Goal: Communication & Community: Participate in discussion

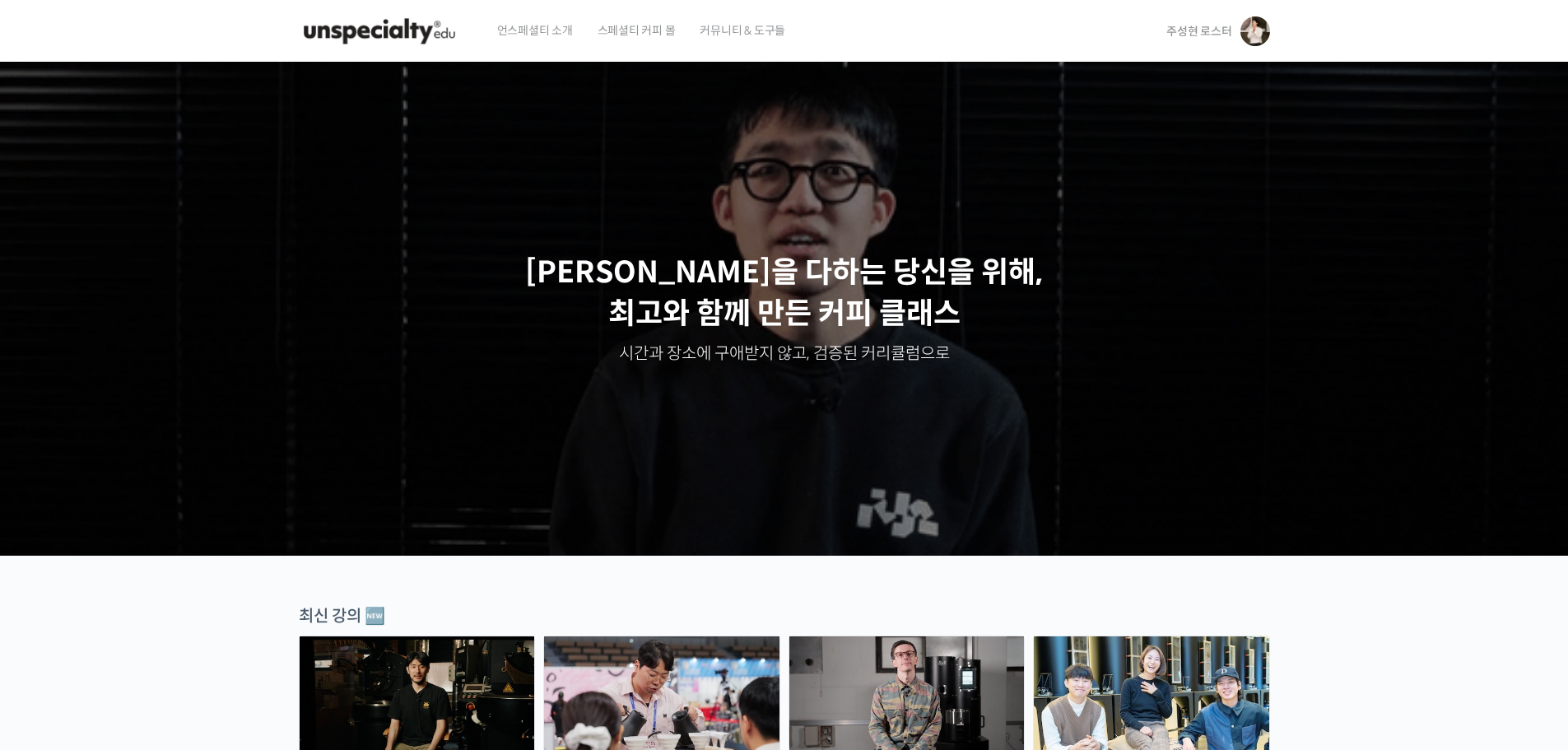
click at [1189, 26] on span "주성현 로스터" at bounding box center [1198, 31] width 65 height 15
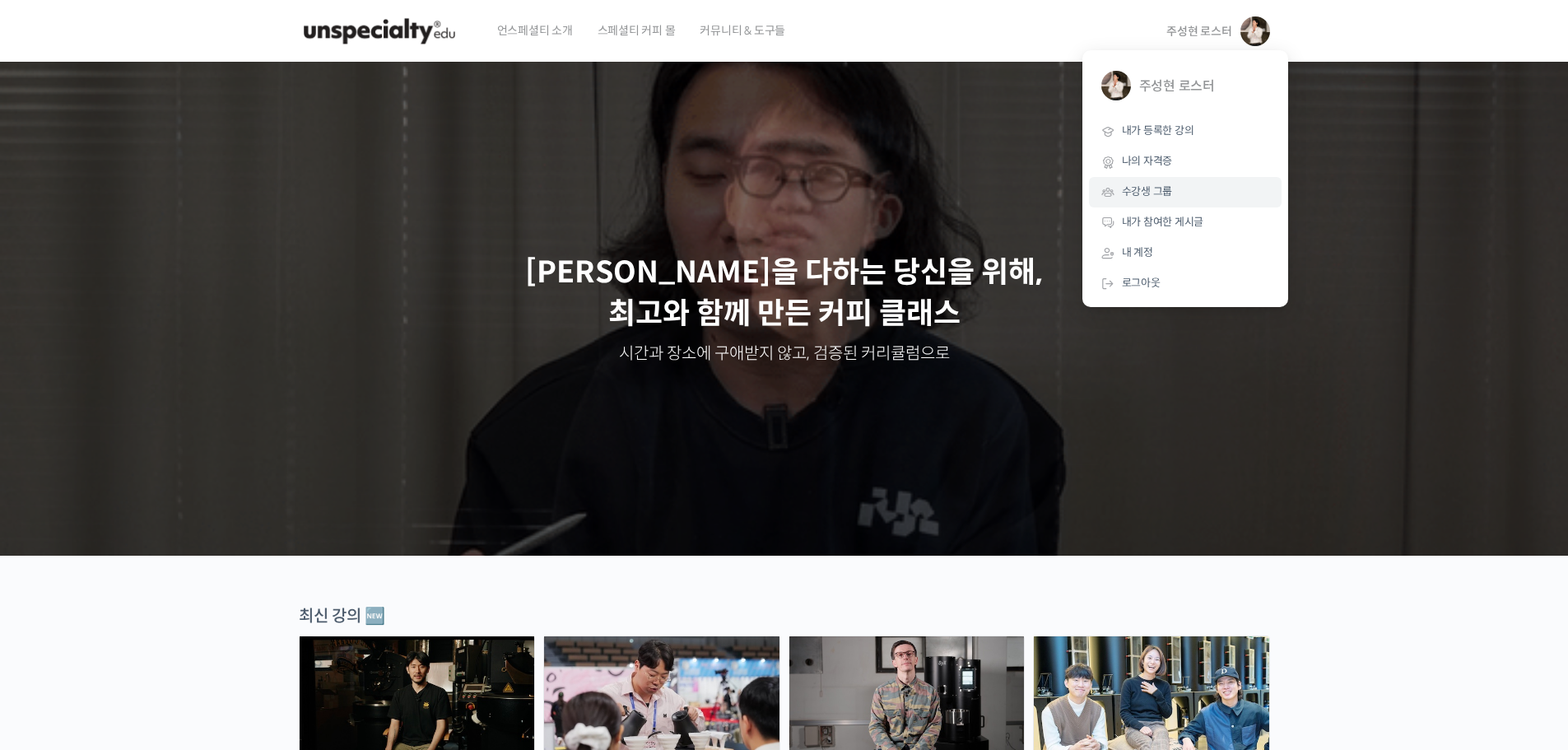
click at [1159, 197] on span "수강생 그룹" at bounding box center [1147, 191] width 51 height 14
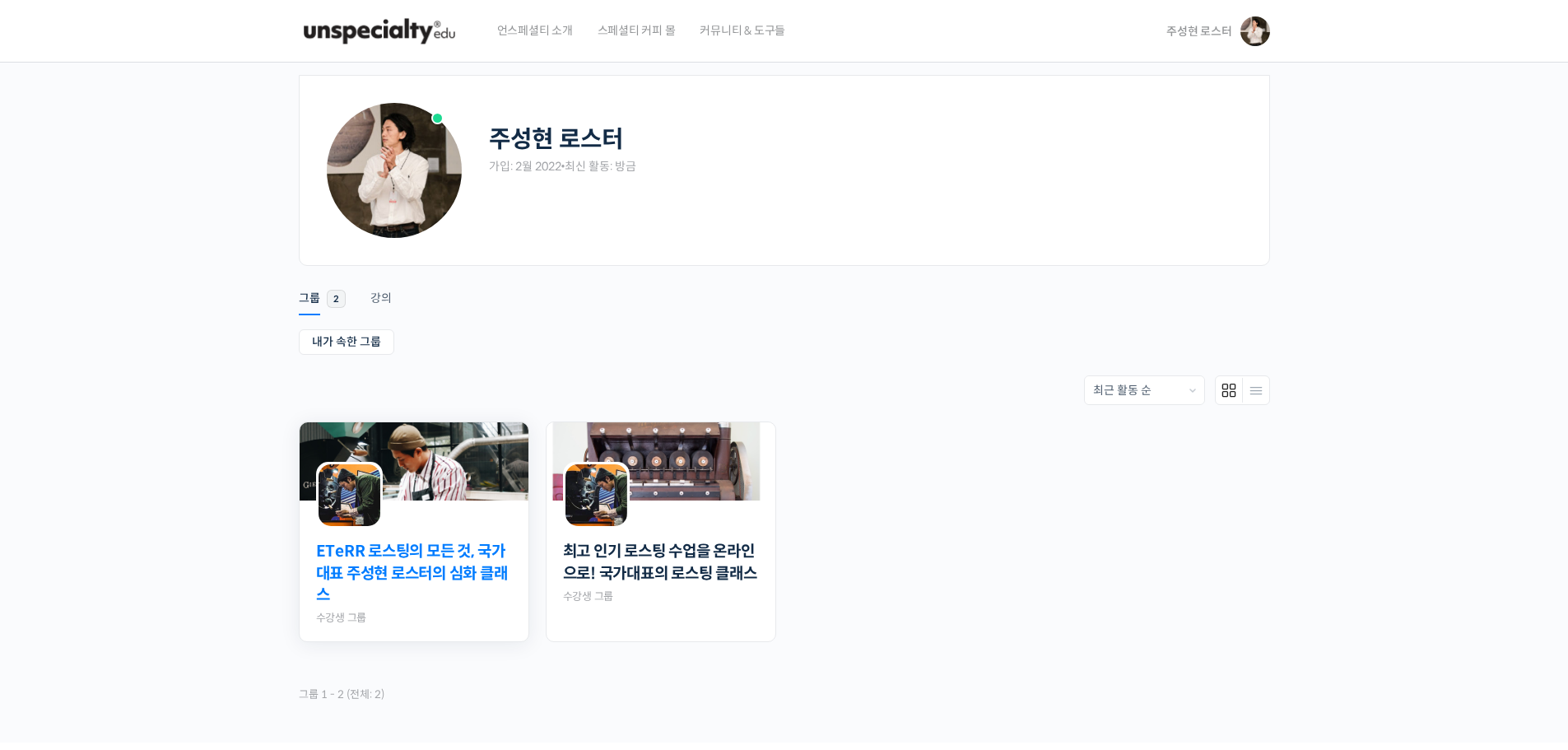
click at [424, 565] on link "ETeRR 로스팅의 모든 것, 국가대표 주성현 로스터의 심화 클래스" at bounding box center [413, 573] width 195 height 66
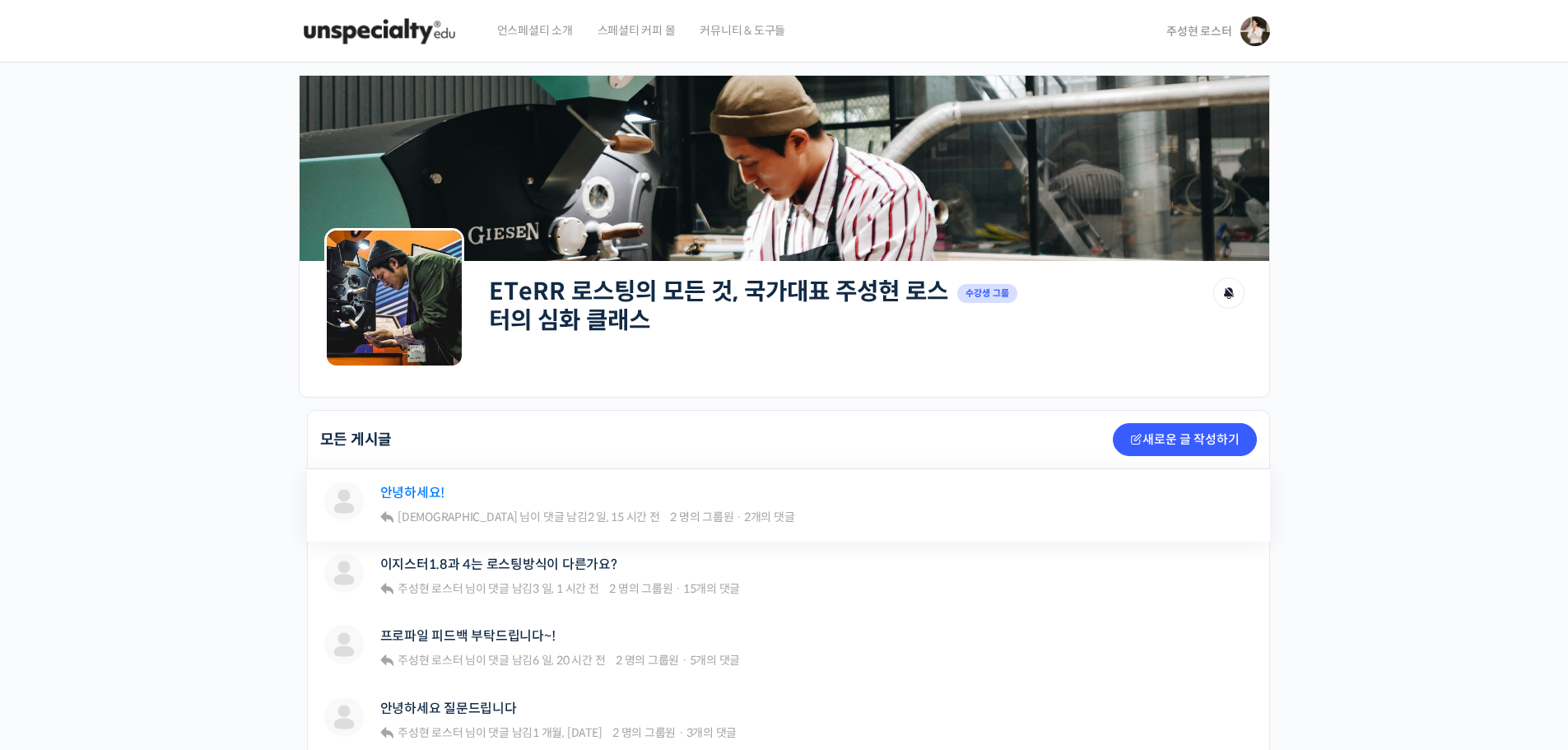
click at [400, 499] on link "안녕하세요!" at bounding box center [412, 493] width 65 height 16
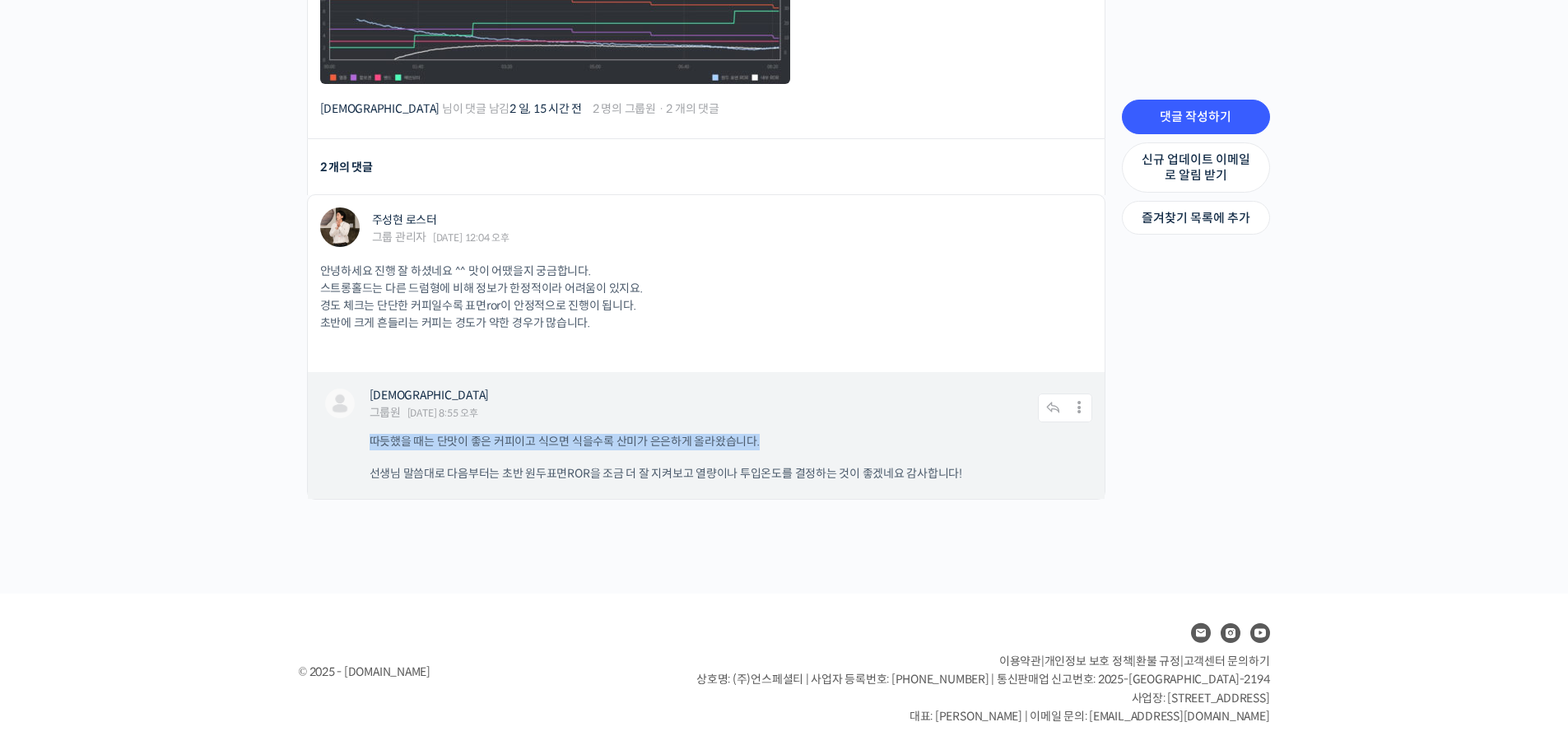
drag, startPoint x: 393, startPoint y: 442, endPoint x: 825, endPoint y: 441, distance: 432.0
click at [825, 441] on div "민경태 그룹원 2025년 09월 12일 8:55 오후 댓글 작성하기 수정하기 | Move | Split | 스팸 처리 따듯했을 때는 단맛이 좋…" at bounding box center [706, 436] width 797 height 127
click at [828, 440] on p "따듯했을 때는 단맛이 좋은 커피이고 식으면 식을수록 산미가 은은하게 올라왔습니다." at bounding box center [723, 442] width 706 height 17
click at [678, 463] on div "따듯했을 때는 단맛이 좋은 커피이고 식으면 식을수록 산미가 은은하게 올라왔습니다. 선생님 말씀대로 다음부터는 초반 원두표면ROR을 조금 더 잘…" at bounding box center [731, 458] width 723 height 49
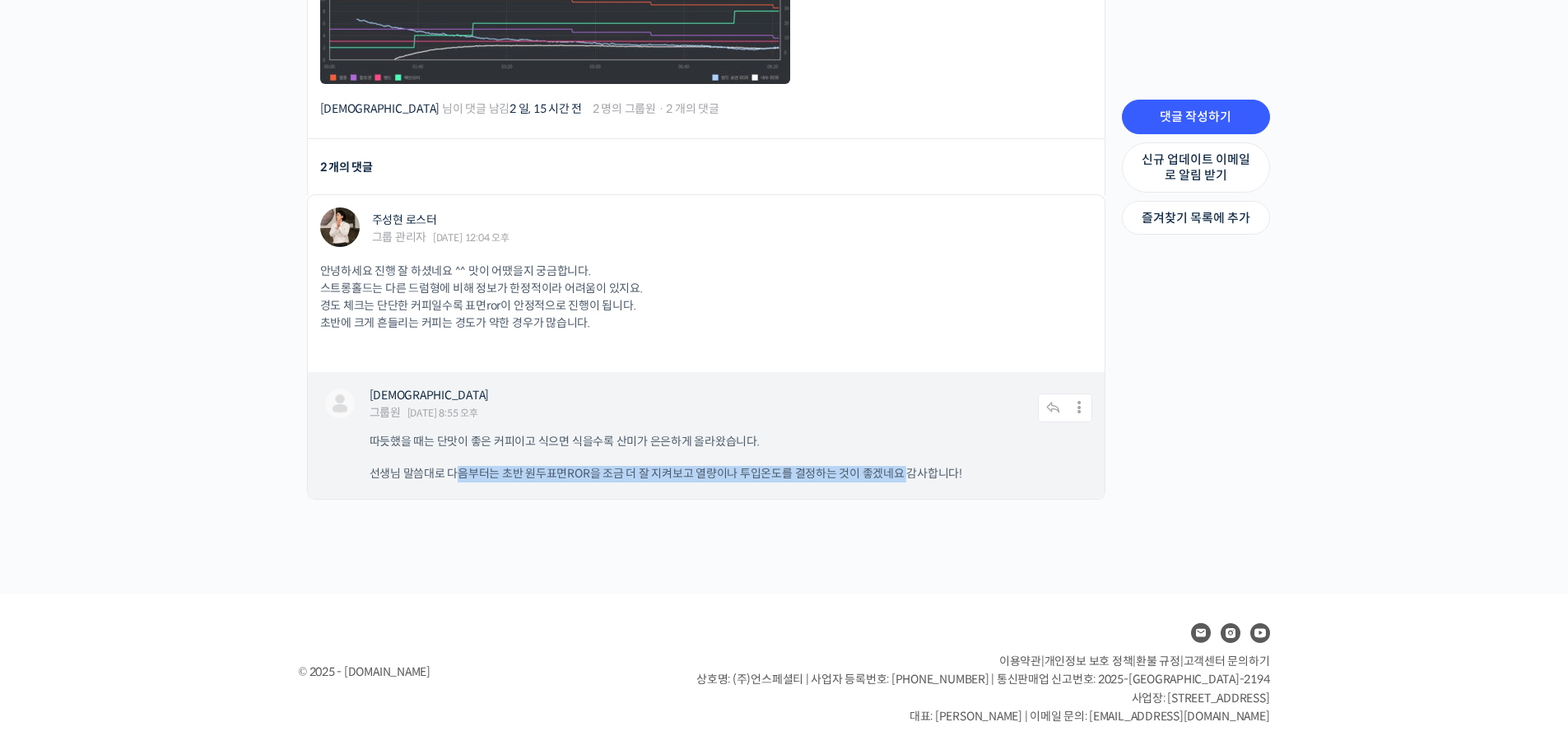
drag, startPoint x: 461, startPoint y: 470, endPoint x: 902, endPoint y: 486, distance: 441.3
click at [902, 486] on div "민경태 그룹원 2025년 09월 12일 8:55 오후 댓글 작성하기 수정하기 | Move | Split | 스팸 처리 따듯했을 때는 단맛이 좋…" at bounding box center [706, 436] width 797 height 127
click at [1024, 484] on div "민경태 그룹원 2025년 09월 12일 8:55 오후 댓글 작성하기 수정하기 | Move | Split | 스팸 처리 따듯했을 때는 단맛이 좋…" at bounding box center [706, 436] width 797 height 127
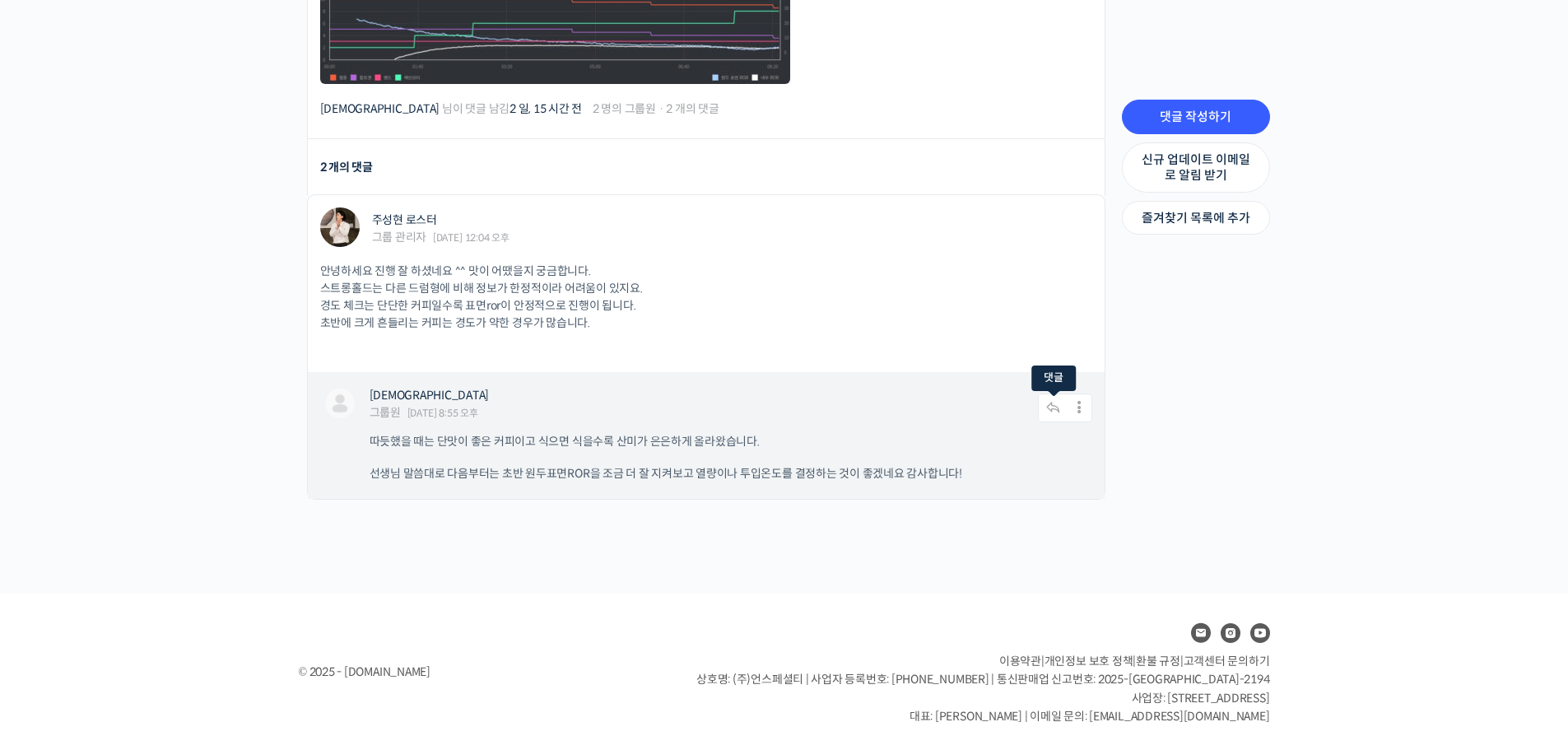
click at [1066, 408] on icon at bounding box center [1052, 408] width 31 height 29
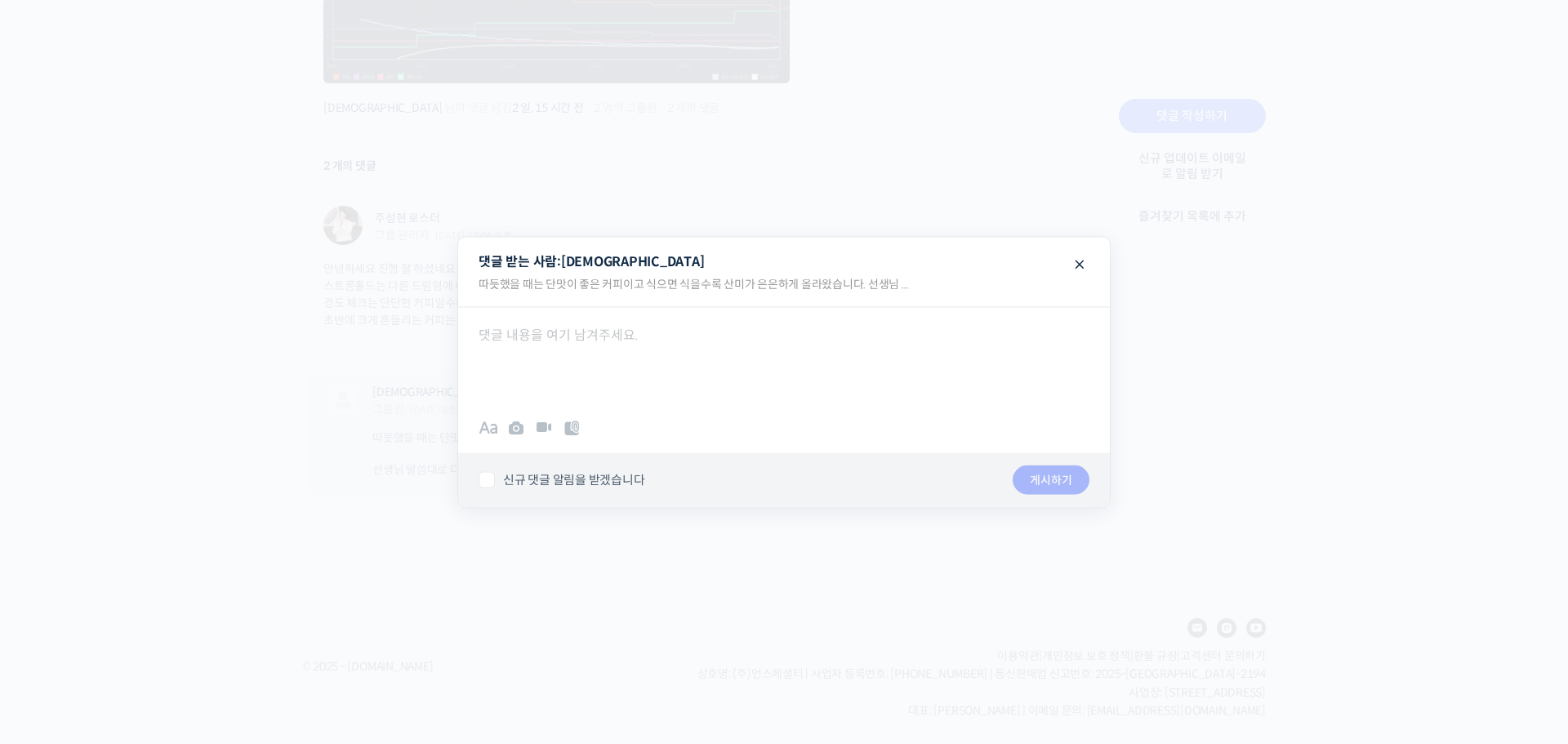
click at [799, 377] on div at bounding box center [784, 356] width 651 height 98
click at [1049, 471] on button "게시하기" at bounding box center [1051, 480] width 77 height 29
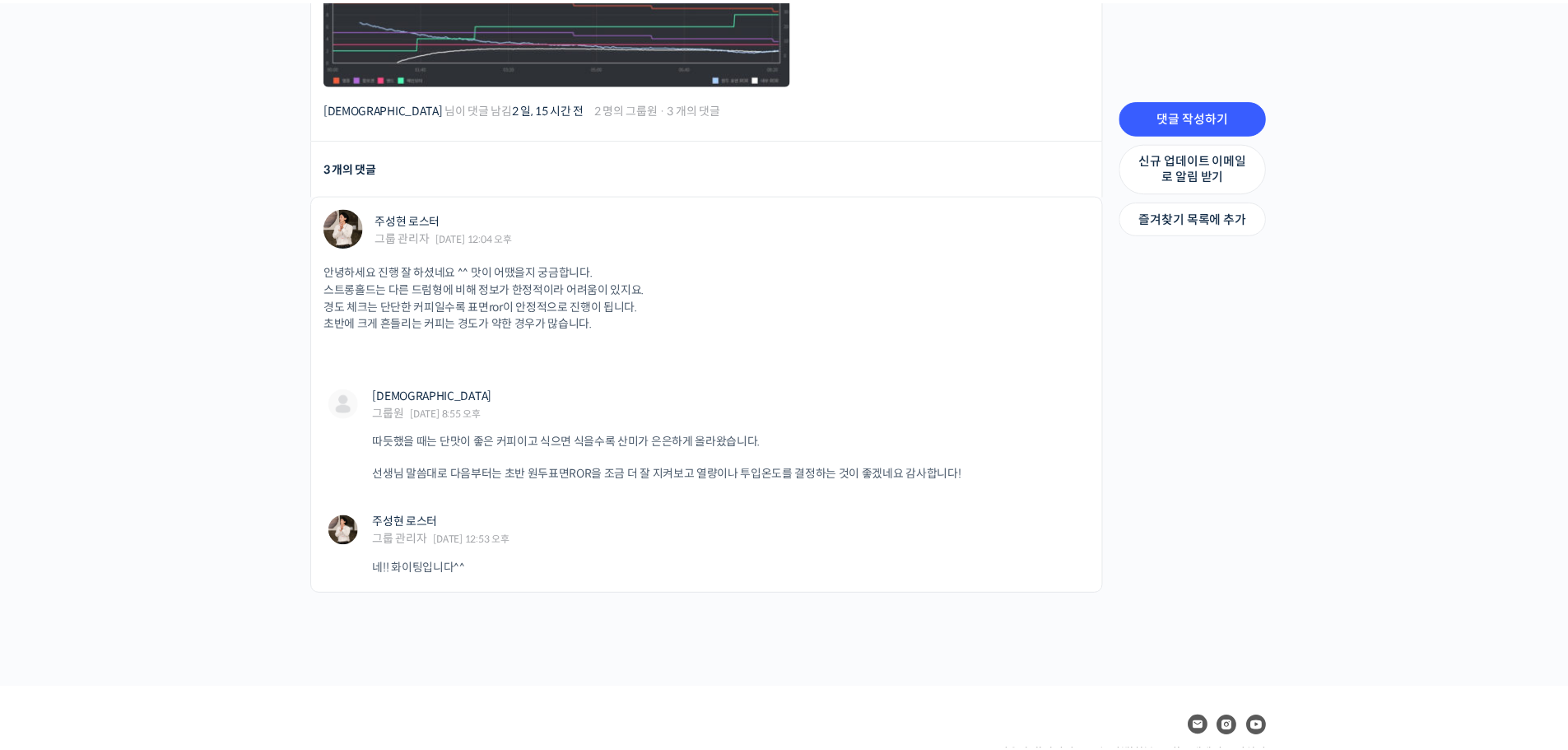
scroll to position [1417, 0]
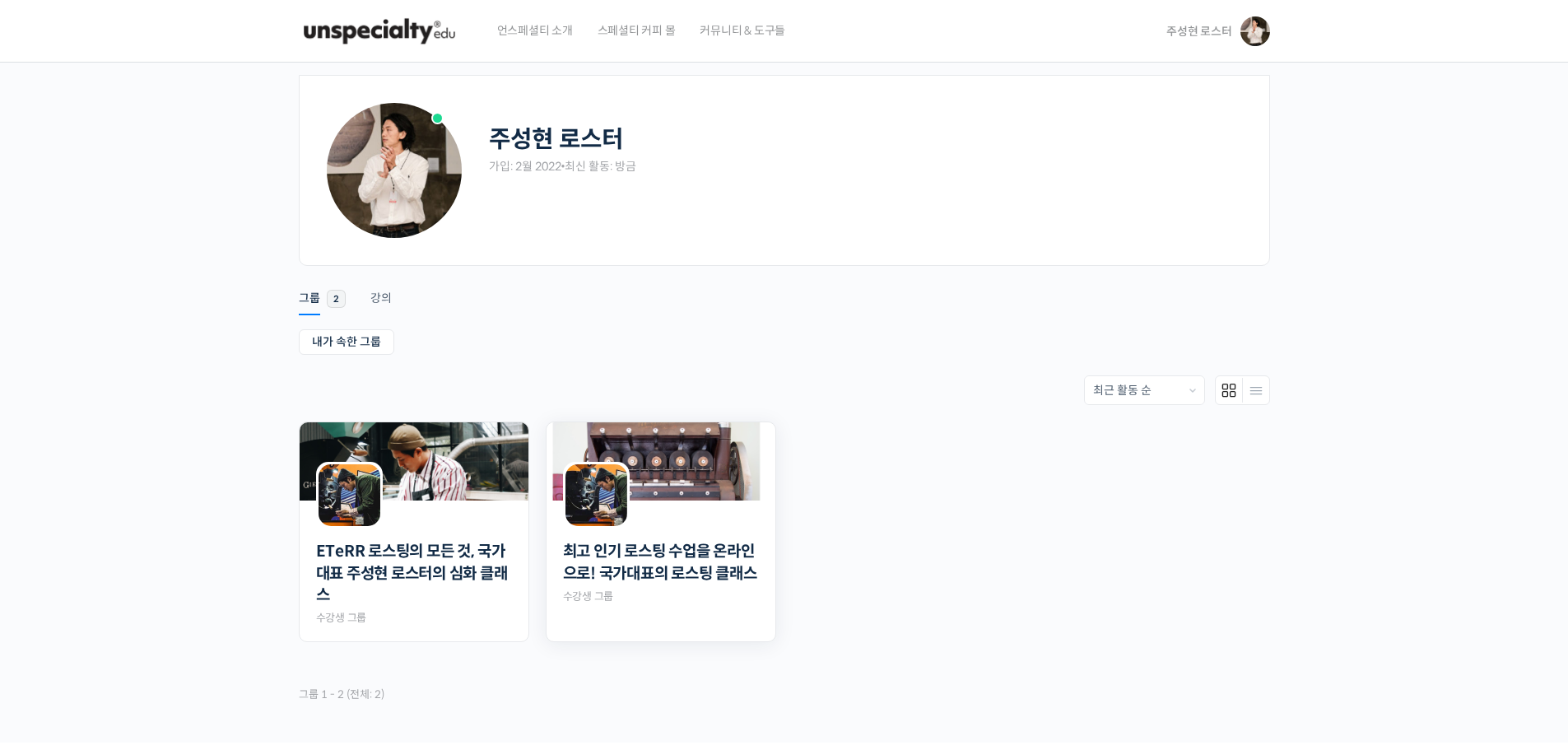
click at [677, 470] on img at bounding box center [660, 461] width 228 height 78
